Goal: Obtain resource: Obtain resource

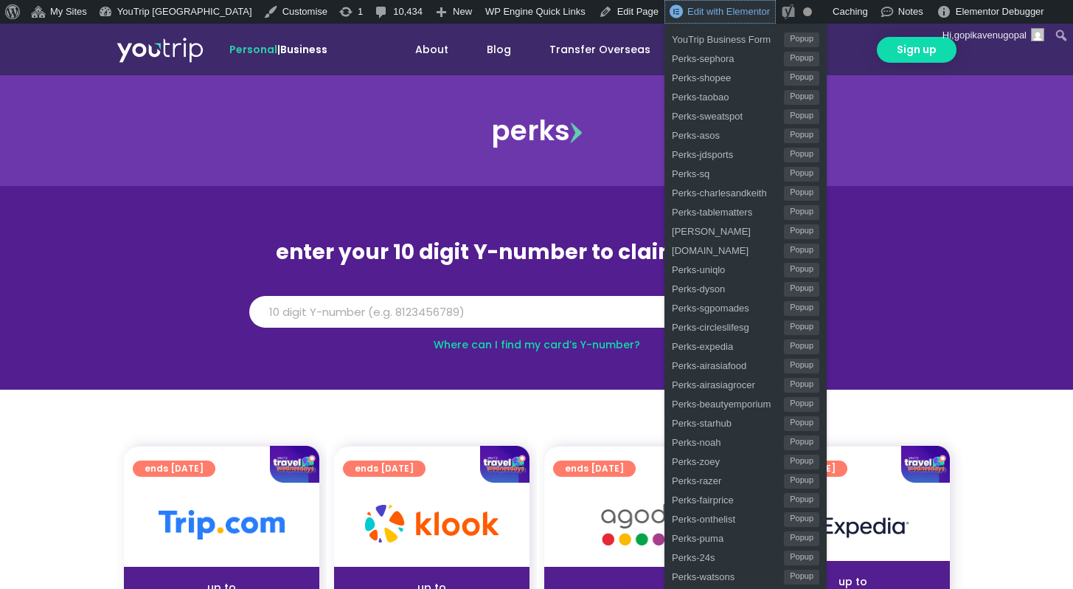
click at [688, 12] on span "Edit with Elementor" at bounding box center [729, 11] width 83 height 11
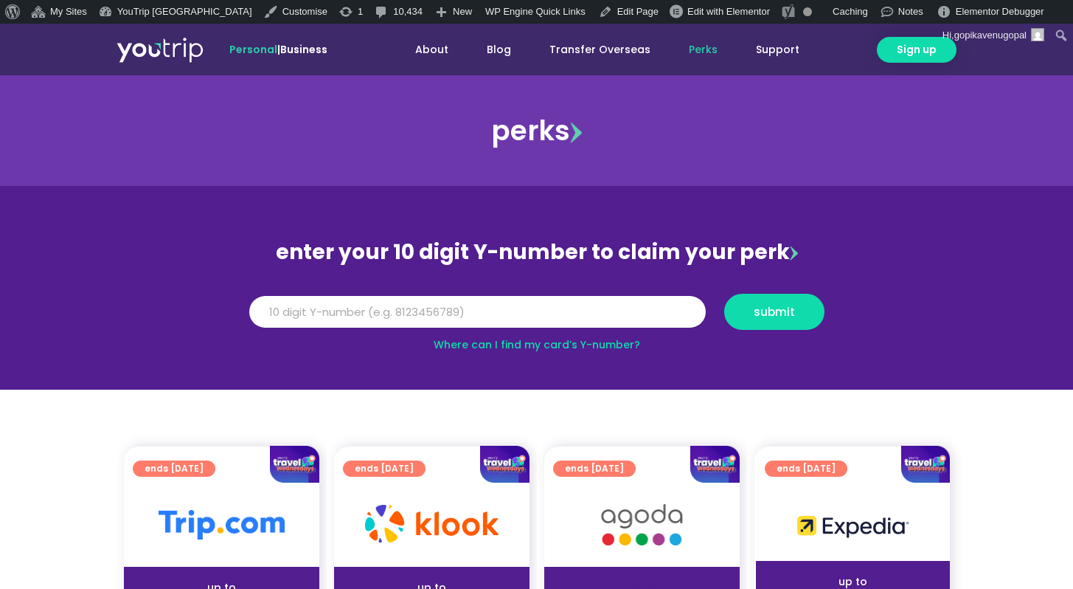
click at [875, 126] on div "perks" at bounding box center [536, 130] width 1073 height 59
click at [515, 306] on input "Y Number" at bounding box center [477, 312] width 457 height 32
type input "8999999999"
click at [725, 294] on button "submit" at bounding box center [775, 312] width 100 height 36
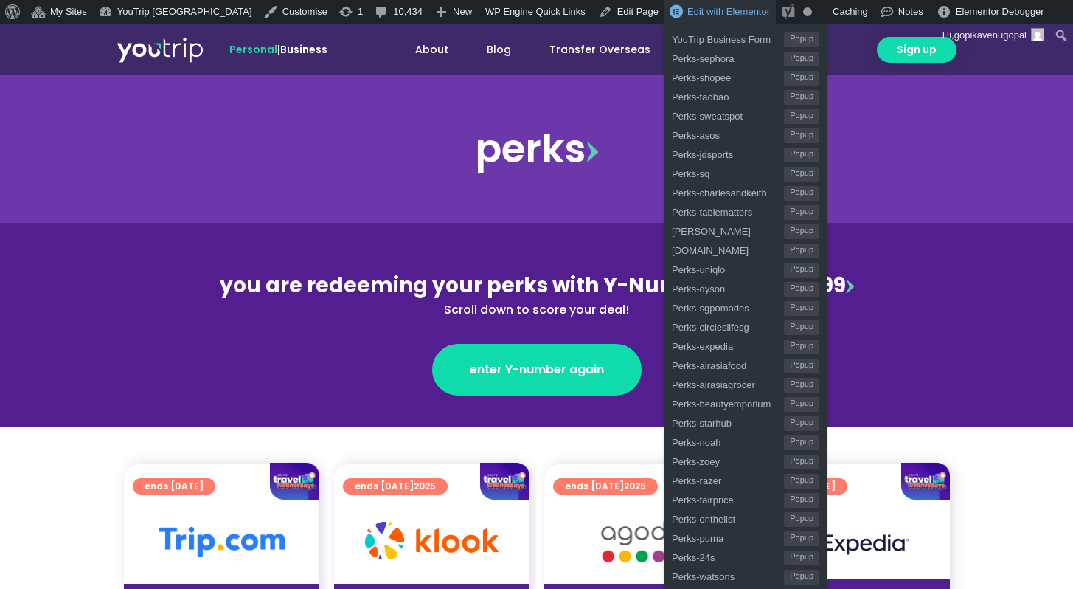
click at [707, 18] on link "Edit with Elementor" at bounding box center [720, 12] width 111 height 24
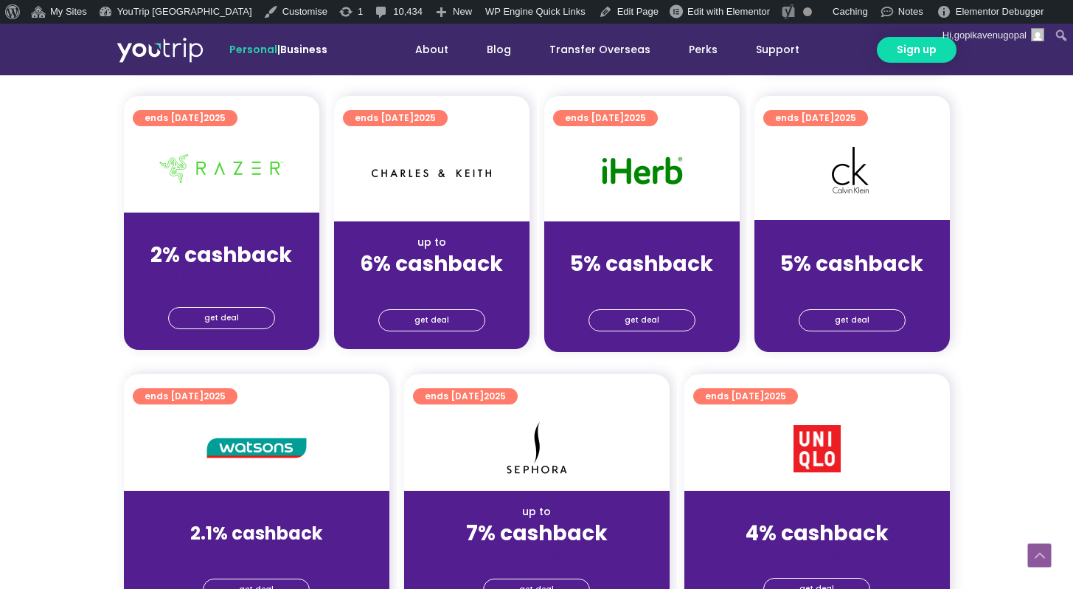
scroll to position [1011, 0]
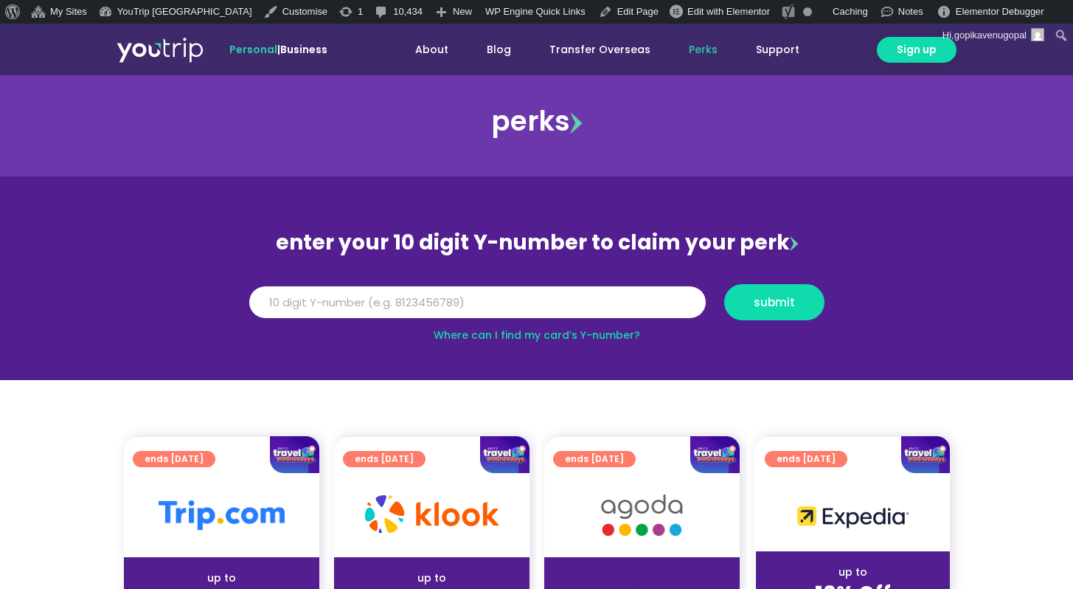
scroll to position [7, 0]
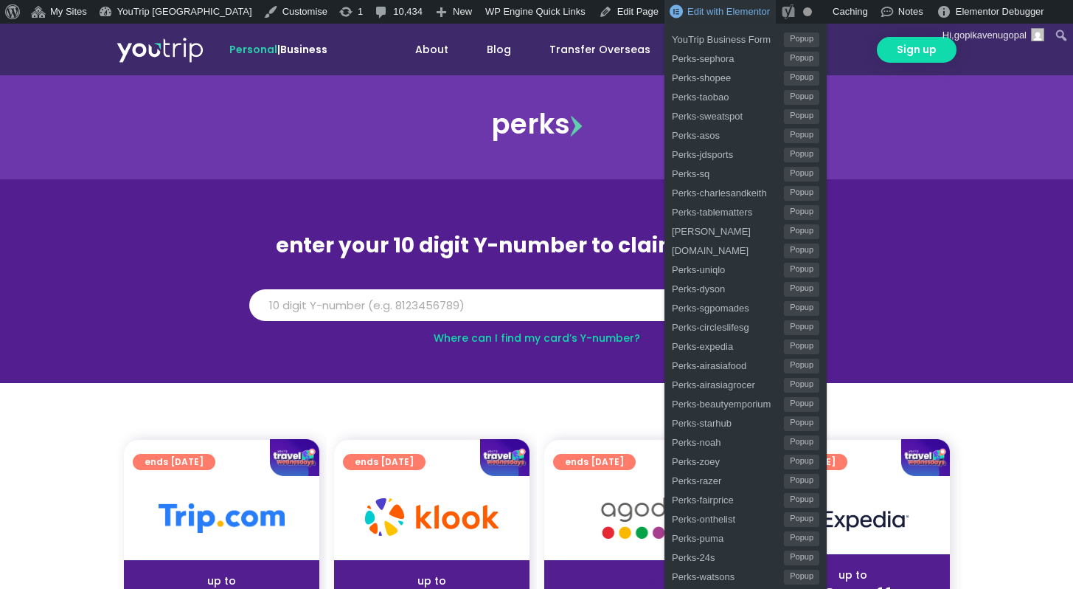
click at [688, 18] on link "Edit with Elementor" at bounding box center [720, 12] width 111 height 24
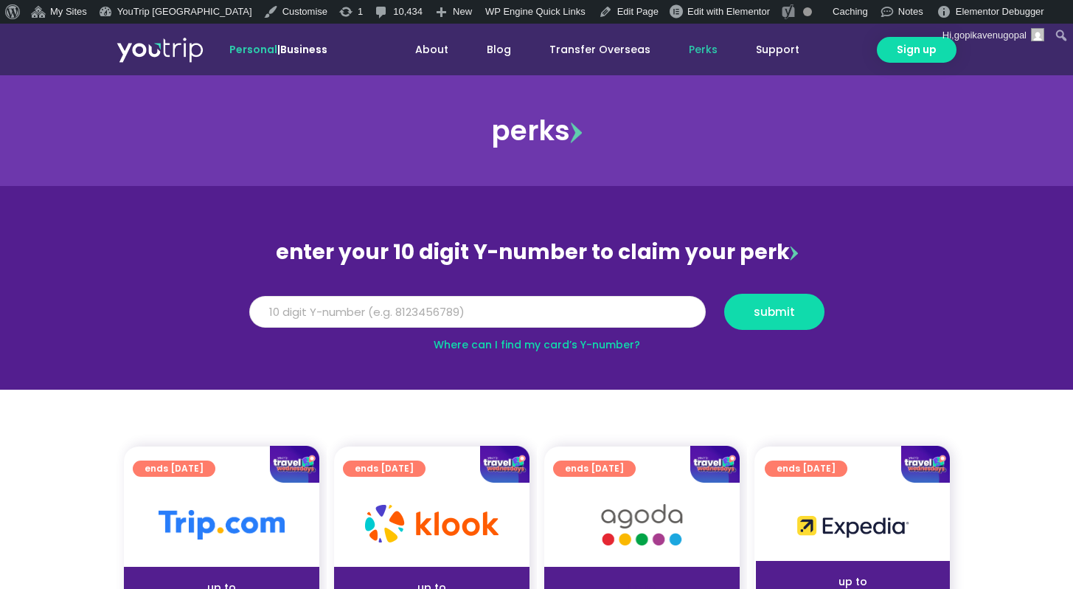
click at [280, 305] on input "Y Number" at bounding box center [477, 312] width 457 height 32
type input "8999999999"
click at [725, 294] on button "submit" at bounding box center [775, 312] width 100 height 36
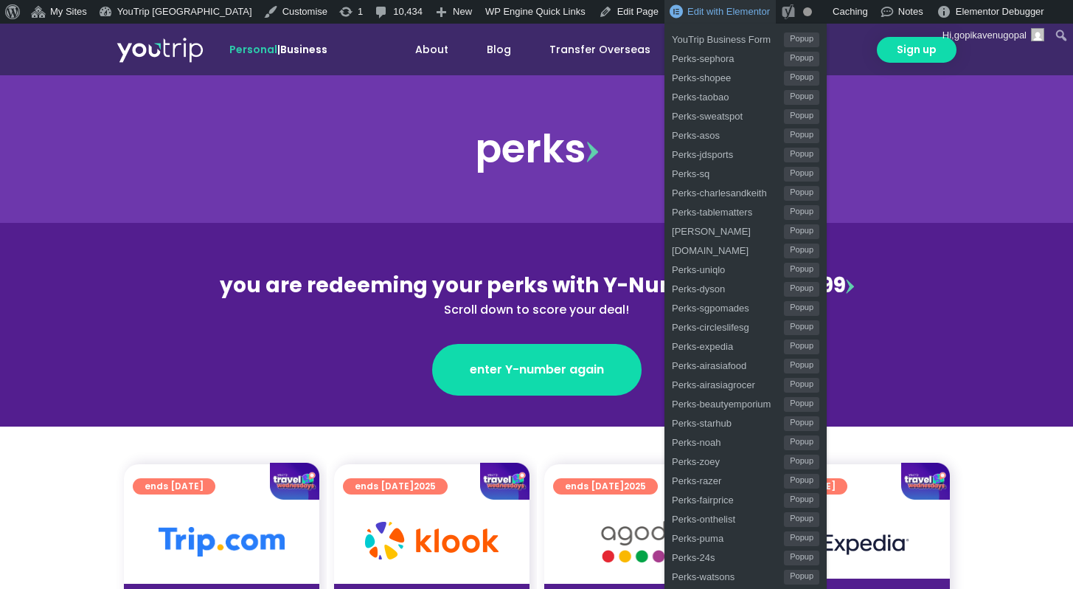
click at [691, 10] on span "Edit with Elementor" at bounding box center [729, 11] width 83 height 11
click at [688, 9] on span "Edit with Elementor" at bounding box center [729, 11] width 83 height 11
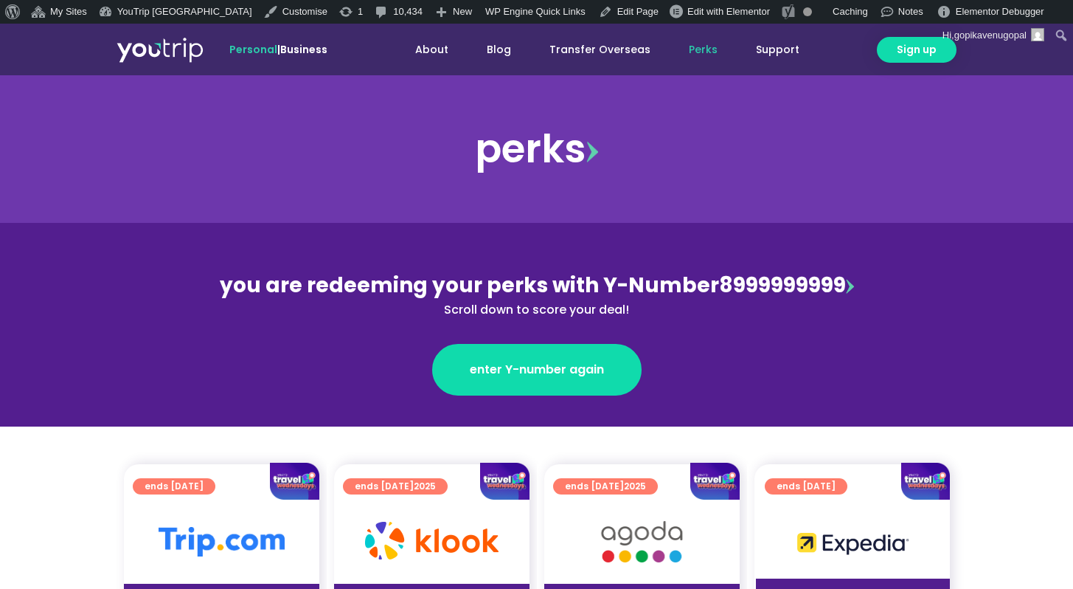
click at [730, 49] on link "Perks" at bounding box center [703, 49] width 67 height 27
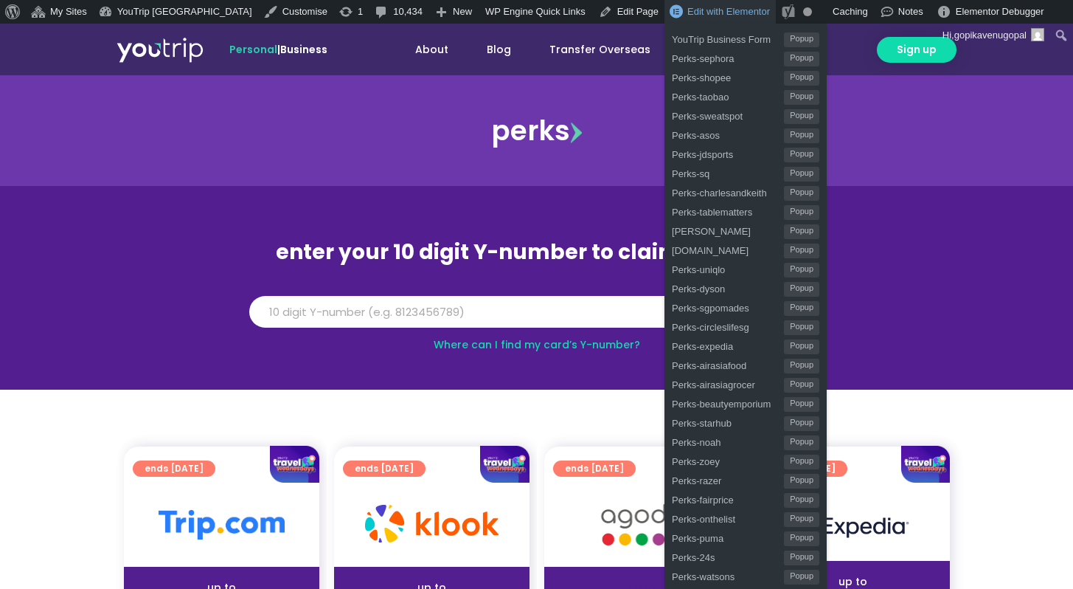
click at [688, 11] on span "Edit with Elementor" at bounding box center [729, 11] width 83 height 11
click at [665, 18] on link "Edit with Elementor" at bounding box center [720, 12] width 111 height 24
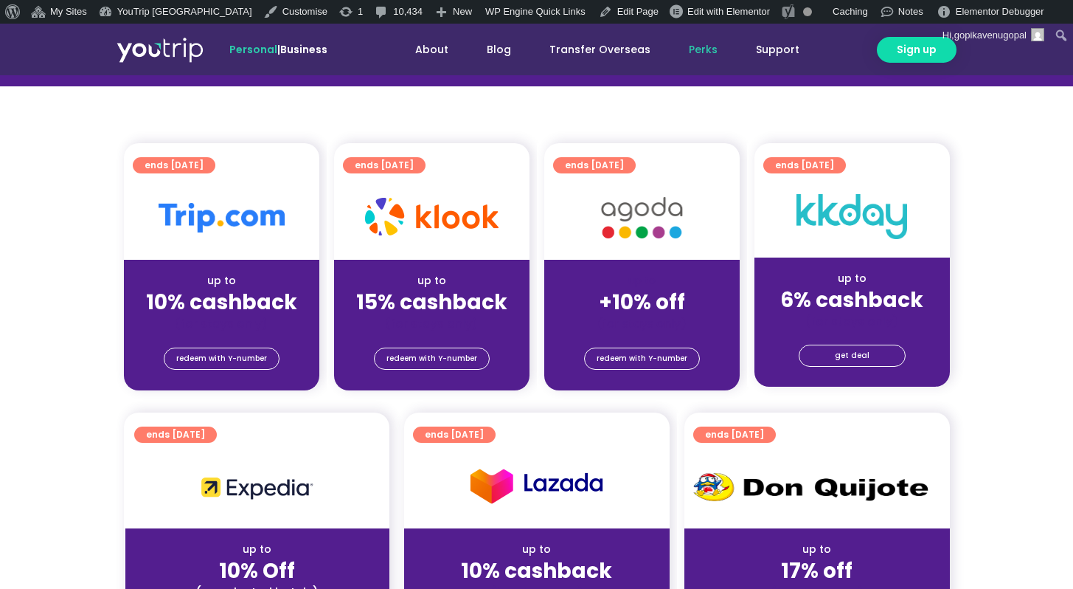
scroll to position [333, 0]
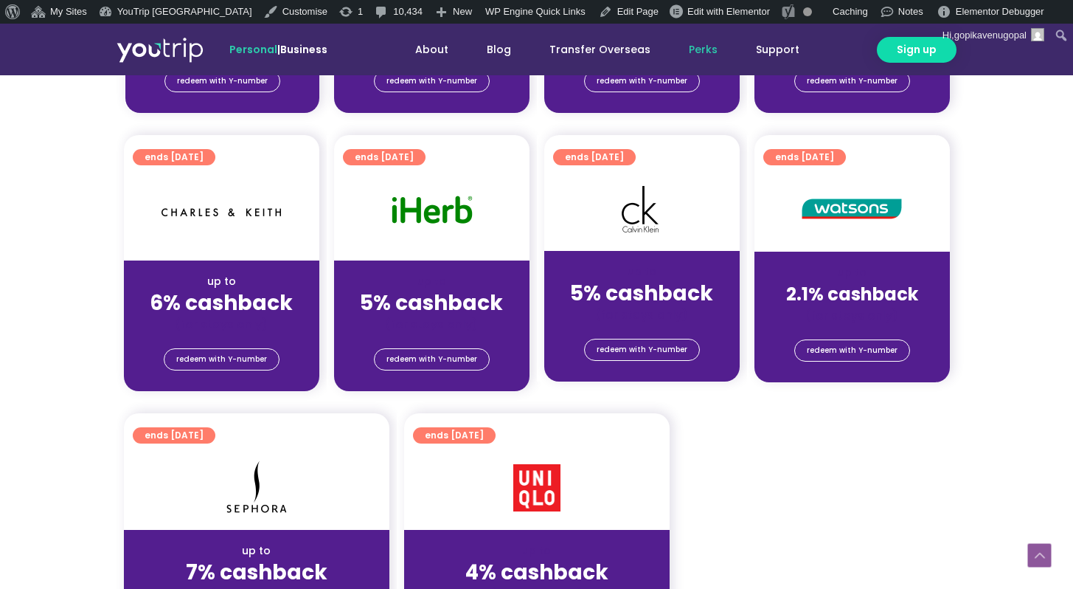
scroll to position [933, 0]
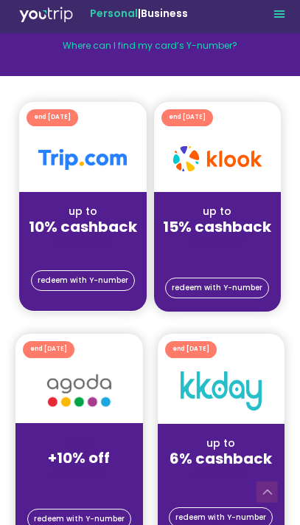
scroll to position [258, 0]
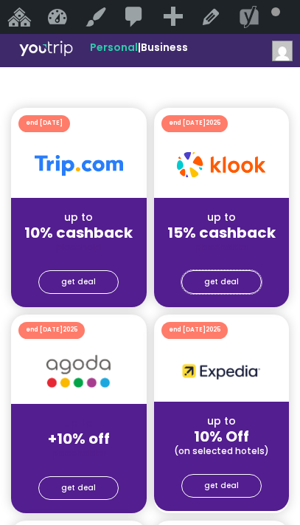
click at [221, 293] on link "get deal" at bounding box center [221, 282] width 80 height 24
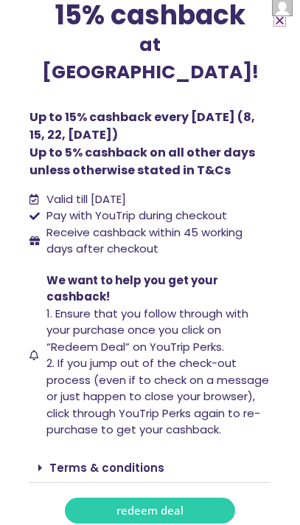
scroll to position [58, 0]
click at [279, 24] on icon "Close" at bounding box center [279, 20] width 11 height 11
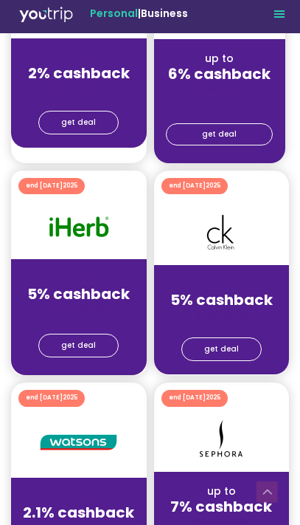
scroll to position [896, 0]
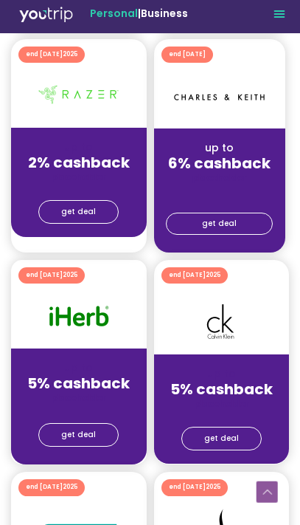
click at [232, 225] on span "get deal" at bounding box center [219, 223] width 35 height 21
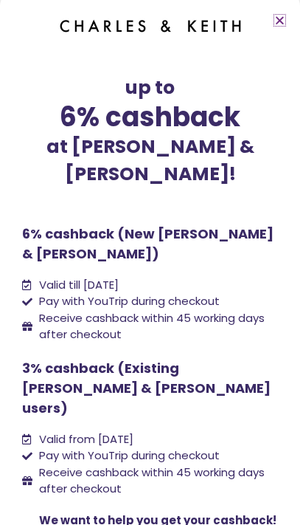
scroll to position [150, 0]
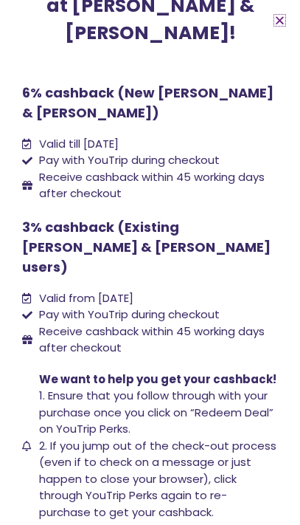
click at [279, 23] on icon "Close" at bounding box center [279, 20] width 11 height 11
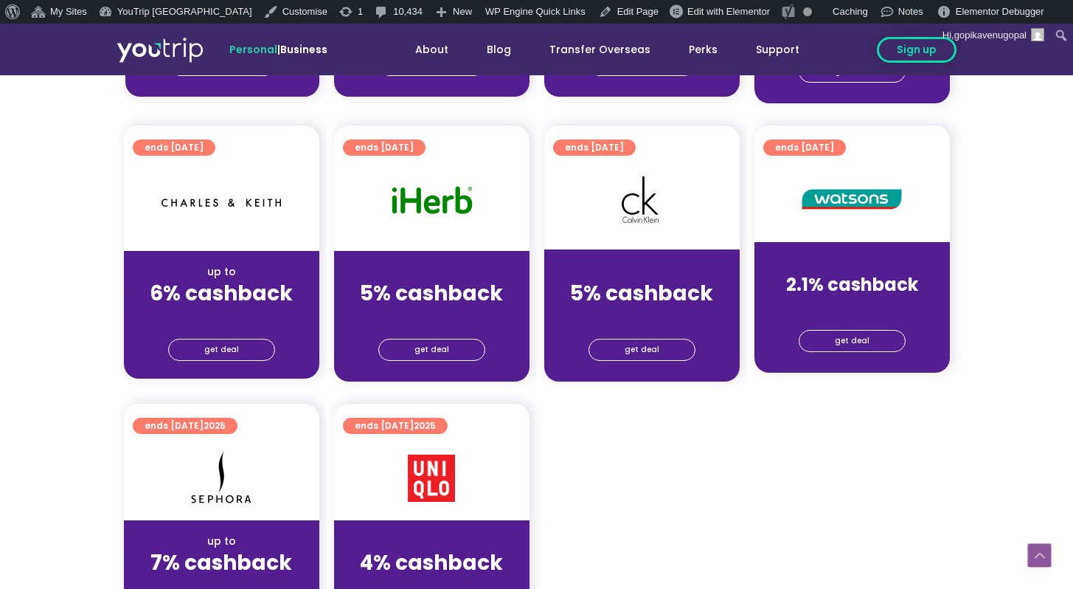
scroll to position [1229, 0]
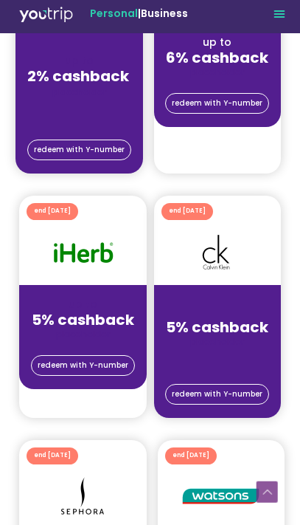
scroll to position [1711, 0]
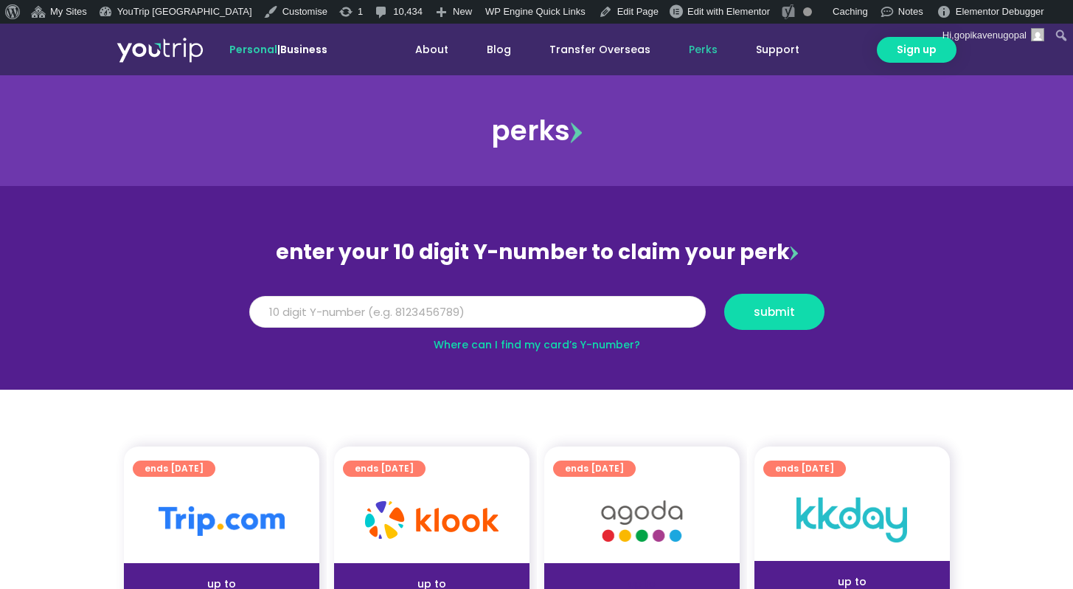
click at [516, 319] on input "Y Number" at bounding box center [477, 312] width 457 height 32
type input "8999999999"
click at [725, 294] on button "submit" at bounding box center [775, 312] width 100 height 36
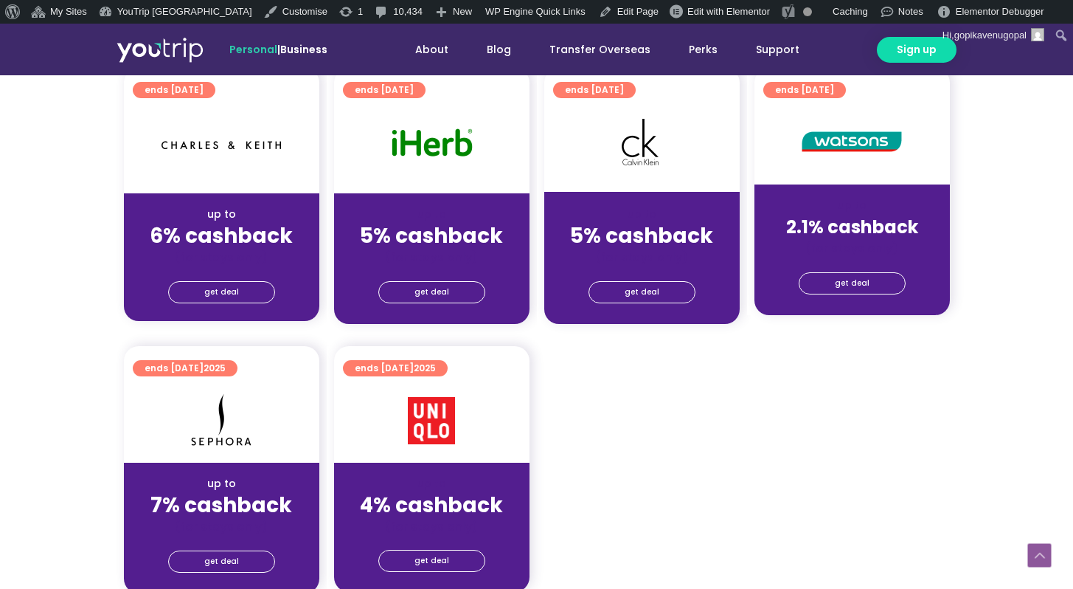
scroll to position [996, 0]
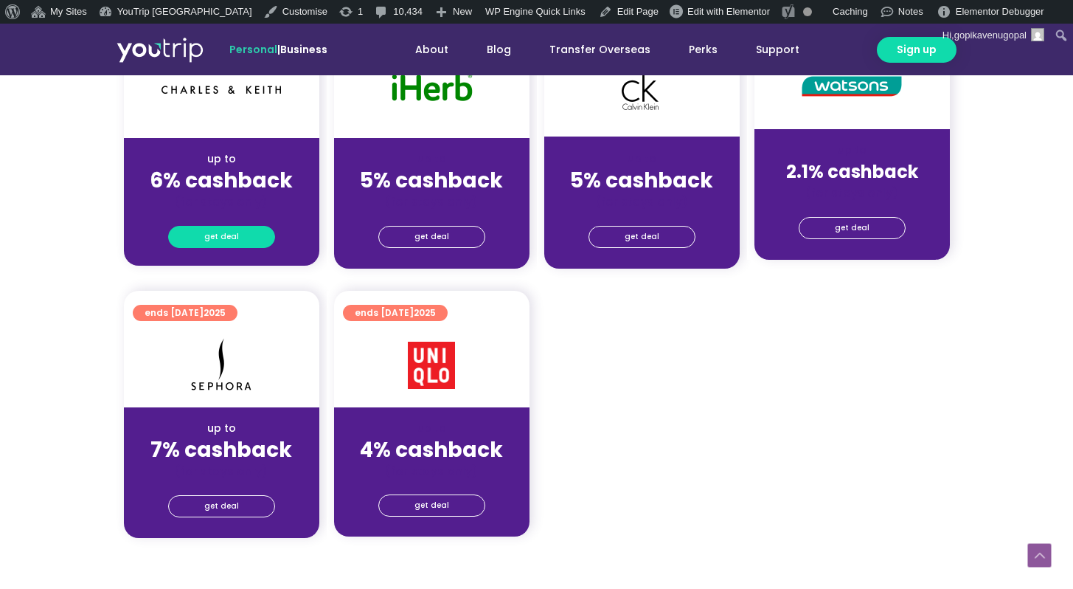
click at [239, 229] on link "get deal" at bounding box center [221, 237] width 107 height 22
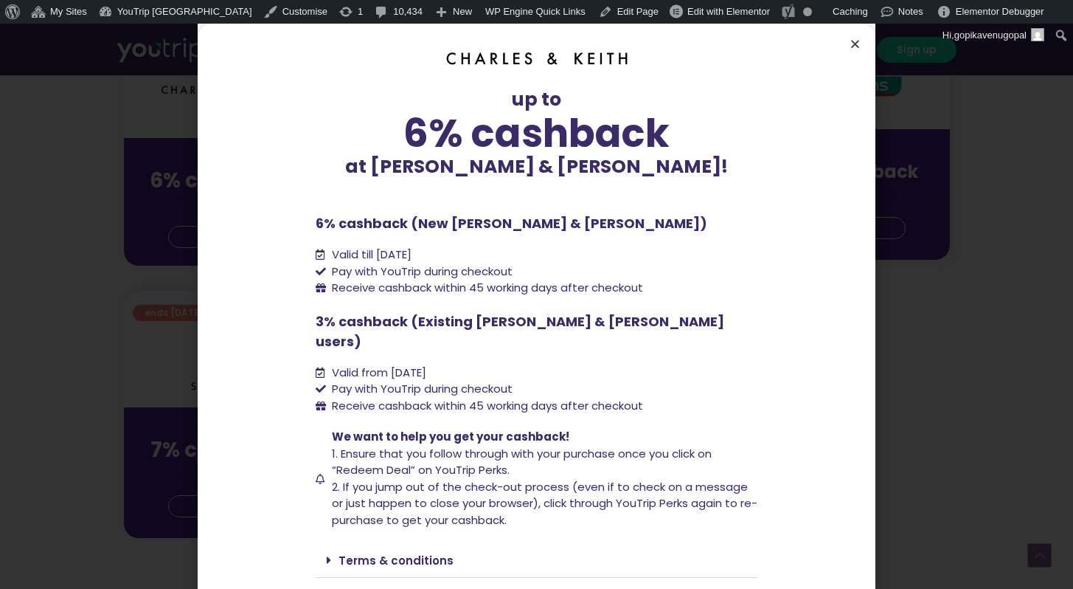
click at [855, 49] on icon "Close" at bounding box center [855, 43] width 11 height 11
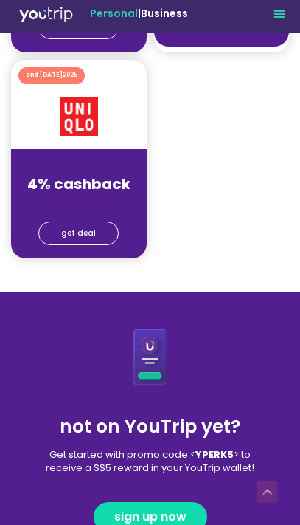
scroll to position [1563, 0]
